Goal: Check status: Check status

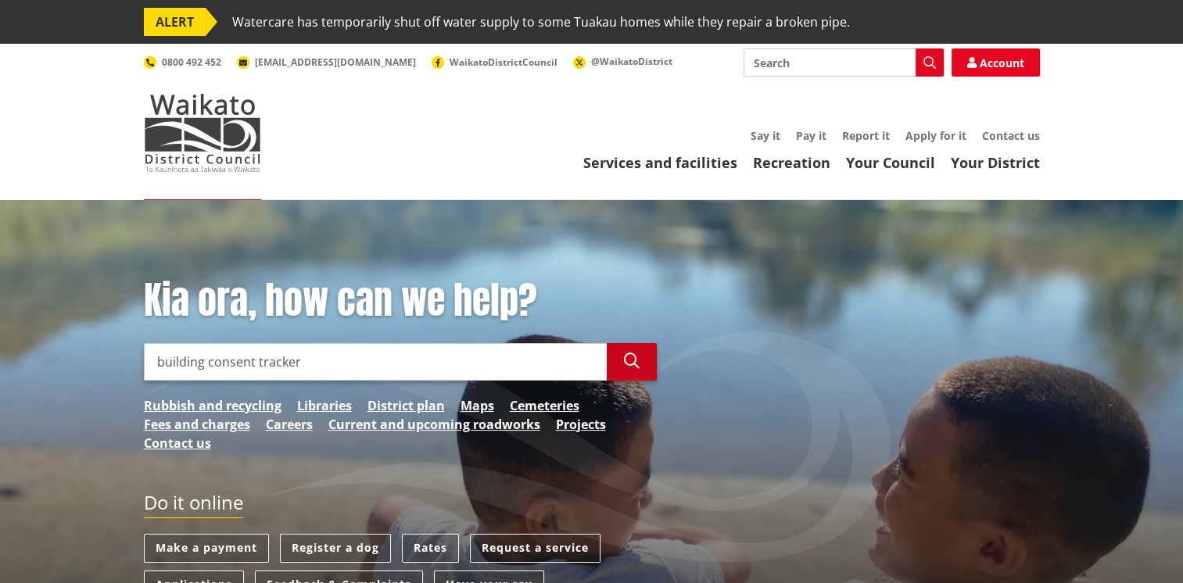
type input "building consent tracker"
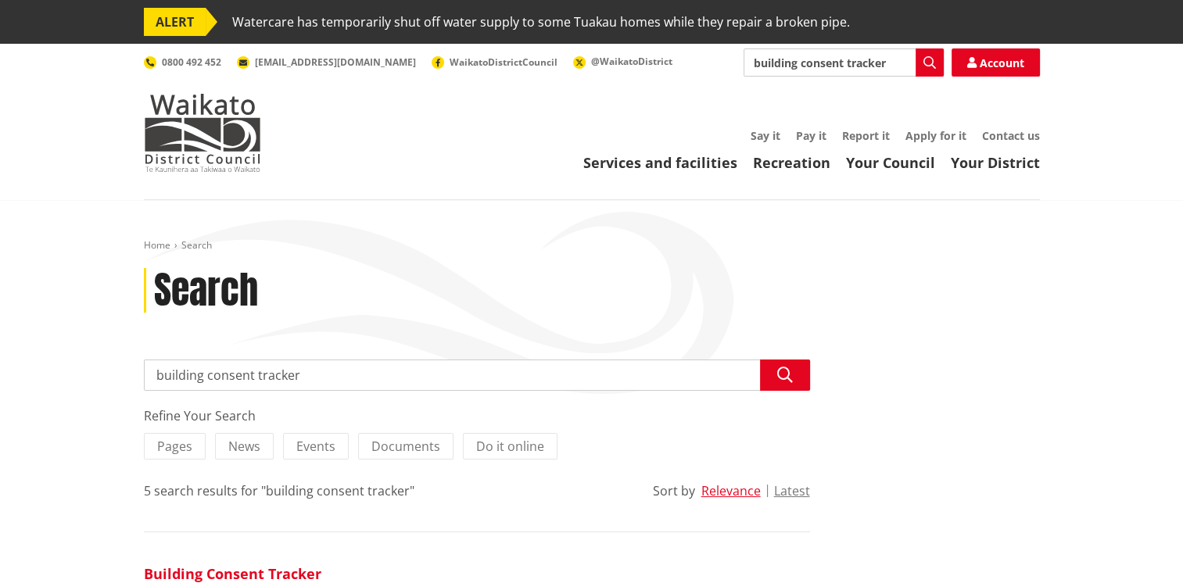
click at [246, 573] on link "Building Consent Tracker" at bounding box center [233, 574] width 178 height 19
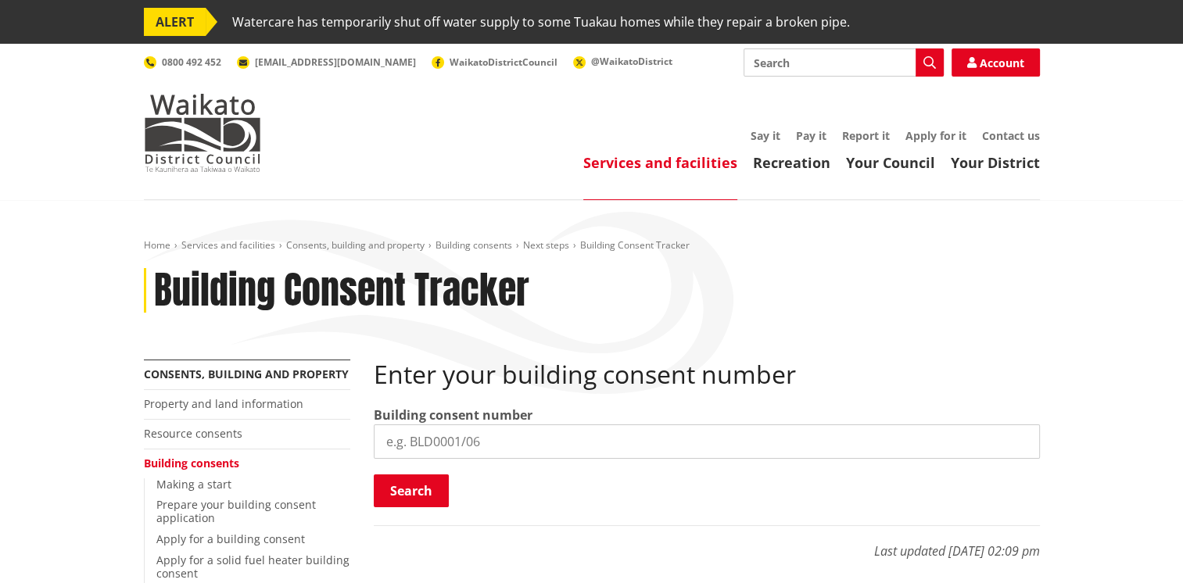
click at [418, 445] on input "search" at bounding box center [707, 442] width 666 height 34
type input "BLD0313/26"
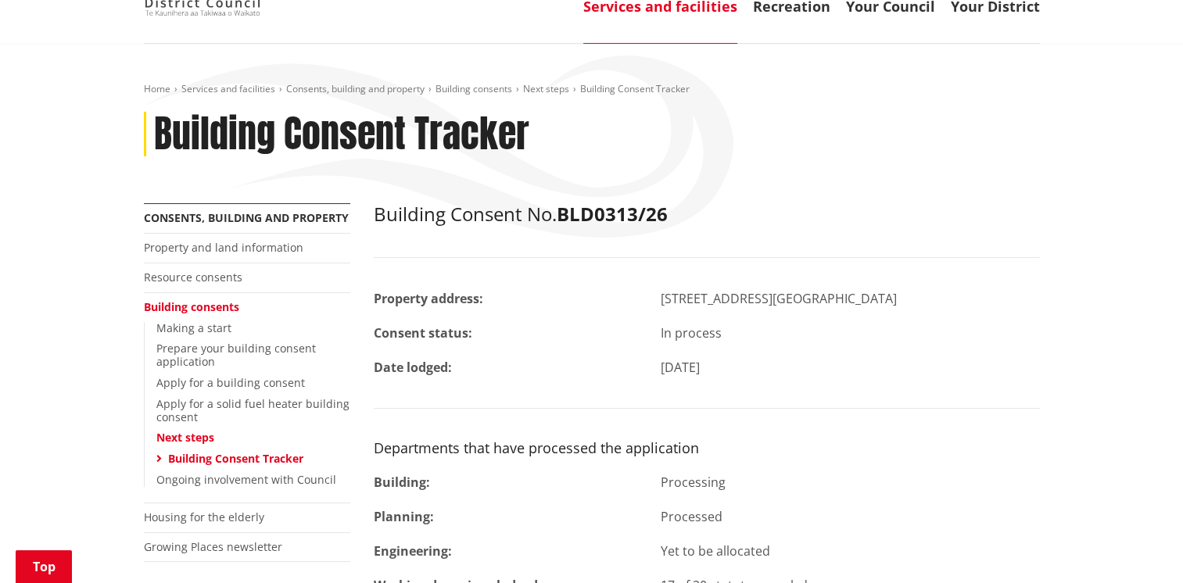
scroll to position [391, 0]
